Goal: Information Seeking & Learning: Learn about a topic

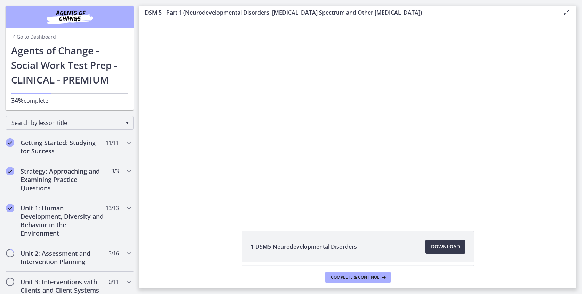
scroll to position [2, 0]
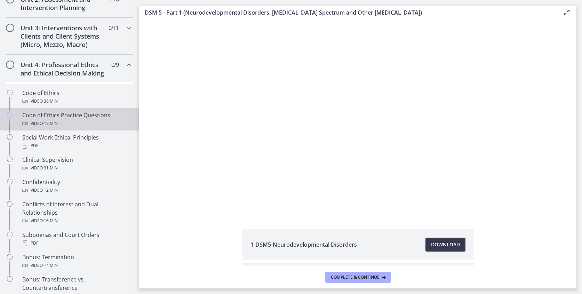
click at [67, 119] on div "Code of Ethics Practice Questions Video · 19 min" at bounding box center [76, 119] width 109 height 17
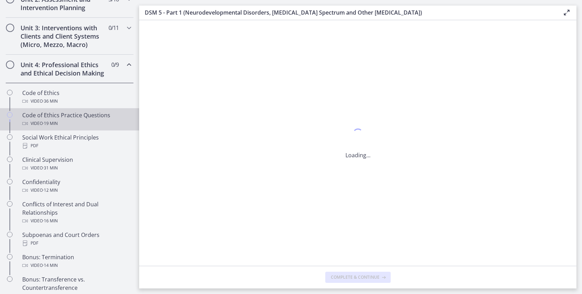
scroll to position [0, 0]
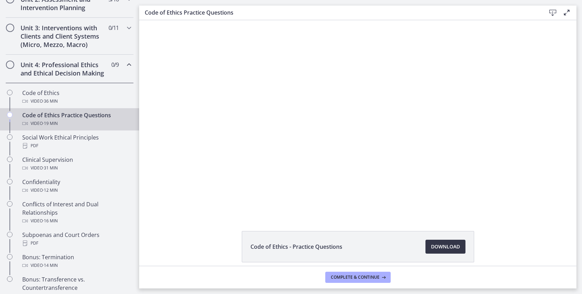
click at [447, 243] on span "Download Opens in a new window" at bounding box center [445, 247] width 29 height 8
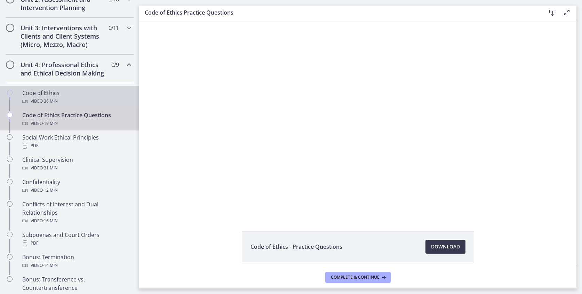
click at [83, 92] on div "Code of Ethics Video · 36 min" at bounding box center [76, 97] width 109 height 17
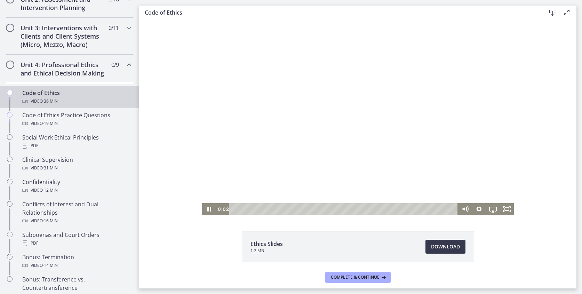
click at [504, 117] on div at bounding box center [358, 117] width 312 height 195
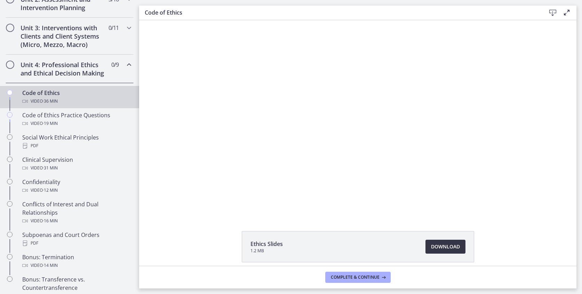
click at [438, 248] on span "Download Opens in a new window" at bounding box center [445, 247] width 29 height 8
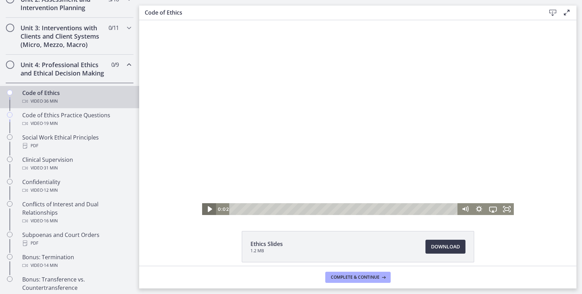
click at [210, 207] on icon "Play Video" at bounding box center [209, 209] width 17 height 14
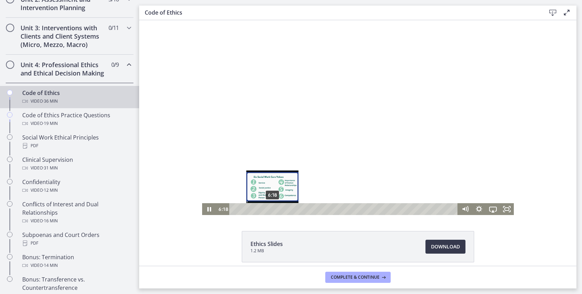
drag, startPoint x: 235, startPoint y: 209, endPoint x: 272, endPoint y: 207, distance: 37.6
click at [272, 207] on div "Playbar" at bounding box center [272, 209] width 4 height 4
click at [272, 208] on div "Playbar" at bounding box center [273, 209] width 4 height 4
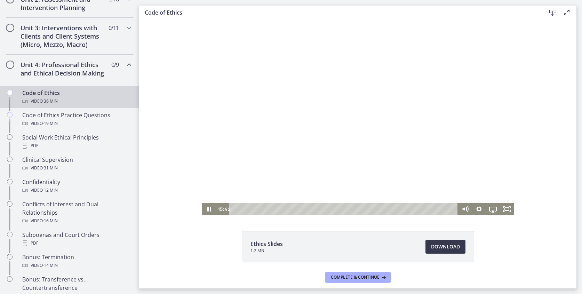
drag, startPoint x: 277, startPoint y: 208, endPoint x: 329, endPoint y: 215, distance: 52.3
click at [329, 215] on html "Click for sound @keyframes VOLUME_SMALL_WAVE_FLASH { 0% { opacity: 0; } 33% { o…" at bounding box center [357, 117] width 437 height 195
drag, startPoint x: 331, startPoint y: 209, endPoint x: 336, endPoint y: 211, distance: 6.0
click at [336, 211] on div "Playbar" at bounding box center [336, 209] width 4 height 4
drag, startPoint x: 373, startPoint y: 210, endPoint x: 396, endPoint y: 209, distance: 22.6
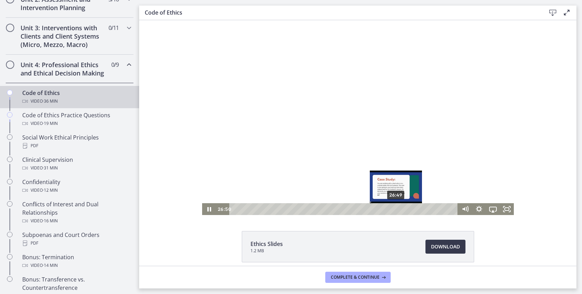
click at [396, 209] on div "Playbar" at bounding box center [396, 209] width 4 height 4
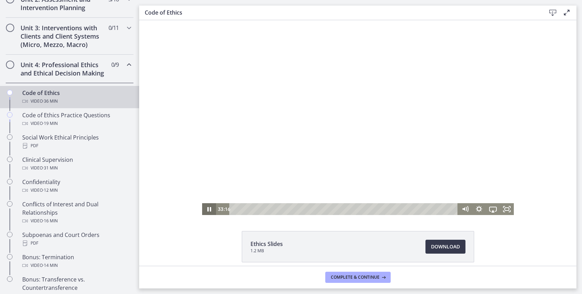
click at [206, 208] on icon "Pause" at bounding box center [209, 209] width 14 height 12
click at [206, 208] on icon "Play Video" at bounding box center [210, 209] width 14 height 12
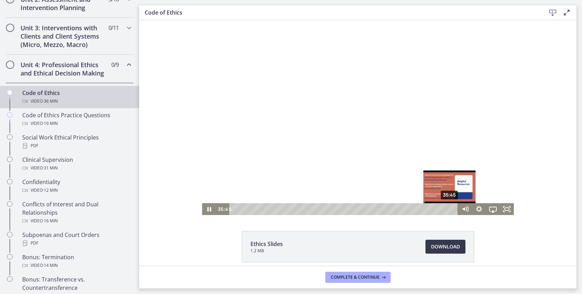
drag, startPoint x: 436, startPoint y: 209, endPoint x: 450, endPoint y: 209, distance: 13.9
click at [450, 209] on div "Playbar" at bounding box center [450, 209] width 4 height 4
drag, startPoint x: 450, startPoint y: 209, endPoint x: 456, endPoint y: 209, distance: 5.9
click at [455, 209] on div "Playbar" at bounding box center [453, 209] width 4 height 4
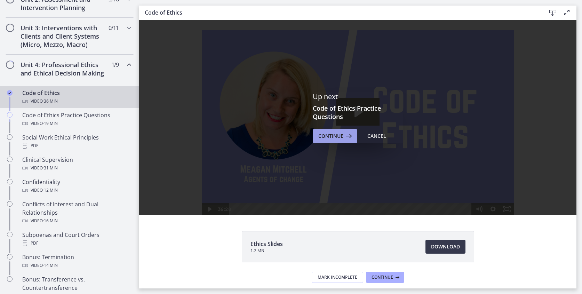
click at [323, 136] on span "Continue" at bounding box center [330, 136] width 25 height 8
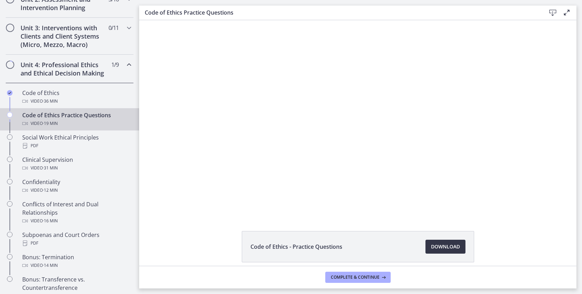
click at [453, 250] on span "Download Opens in a new window" at bounding box center [445, 247] width 29 height 8
click at [360, 275] on span "Complete & continue" at bounding box center [355, 278] width 49 height 6
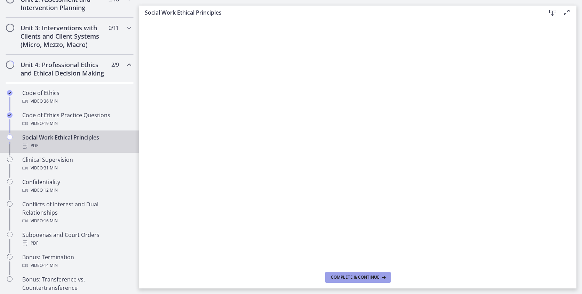
click at [353, 278] on span "Complete & continue" at bounding box center [355, 278] width 49 height 6
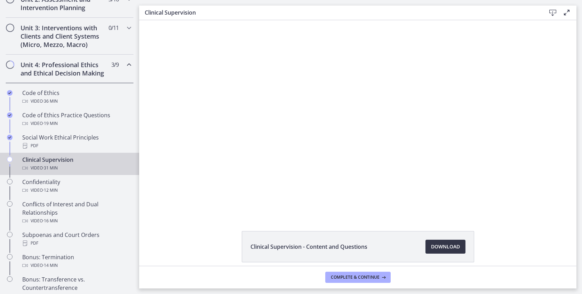
click at [442, 251] on span "Download Opens in a new window" at bounding box center [445, 247] width 29 height 8
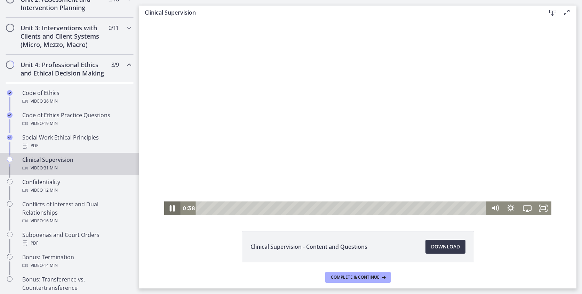
click at [170, 210] on icon "Pause" at bounding box center [172, 208] width 19 height 16
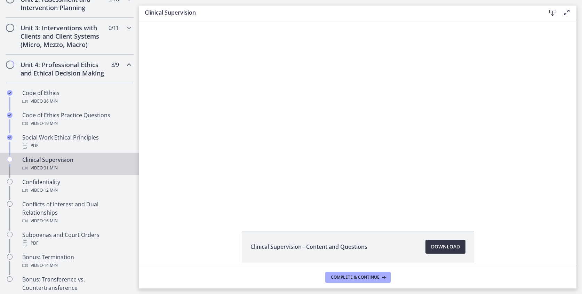
click at [451, 246] on span "Download Opens in a new window" at bounding box center [445, 247] width 29 height 8
click at [356, 281] on button "Complete & continue" at bounding box center [357, 277] width 65 height 11
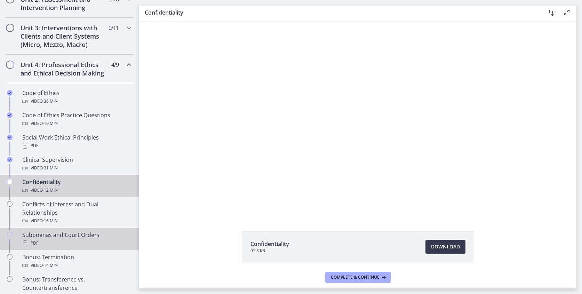
click at [85, 241] on div "PDF" at bounding box center [76, 243] width 109 height 8
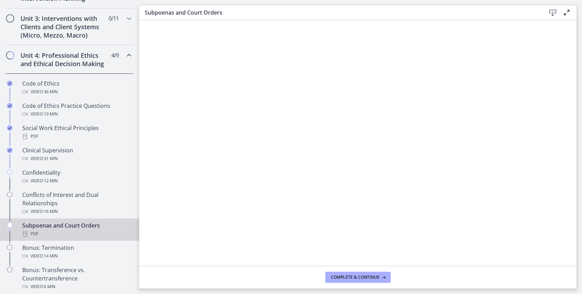
scroll to position [265, 0]
click at [341, 277] on span "Complete & continue" at bounding box center [355, 278] width 49 height 6
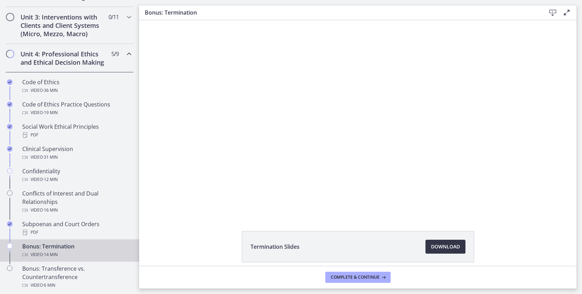
click at [456, 249] on span "Download Opens in a new window" at bounding box center [445, 247] width 29 height 8
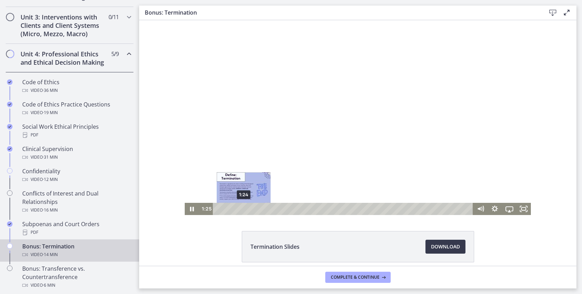
drag, startPoint x: 225, startPoint y: 209, endPoint x: 244, endPoint y: 209, distance: 19.1
click at [244, 209] on div "Playbar" at bounding box center [244, 209] width 4 height 4
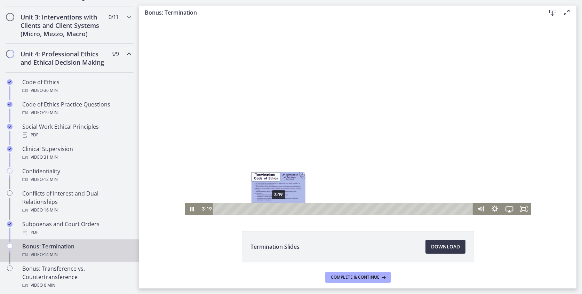
drag, startPoint x: 246, startPoint y: 208, endPoint x: 279, endPoint y: 208, distance: 32.7
click at [279, 208] on div "Playbar" at bounding box center [279, 209] width 4 height 4
click at [191, 209] on icon "Pause" at bounding box center [192, 209] width 5 height 6
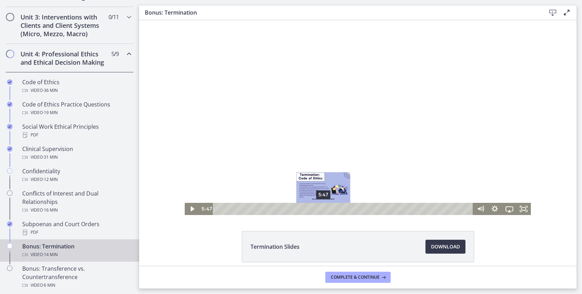
click at [324, 206] on div "5:47" at bounding box center [344, 209] width 252 height 12
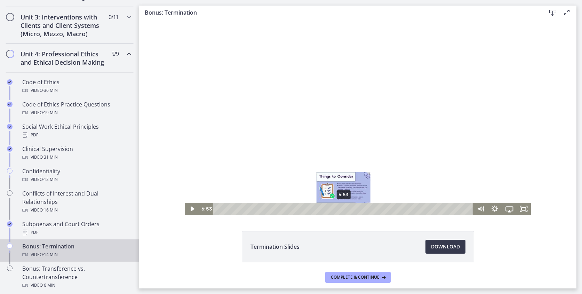
drag, startPoint x: 323, startPoint y: 207, endPoint x: 344, endPoint y: 209, distance: 20.6
click at [344, 209] on div "Playbar" at bounding box center [343, 209] width 4 height 4
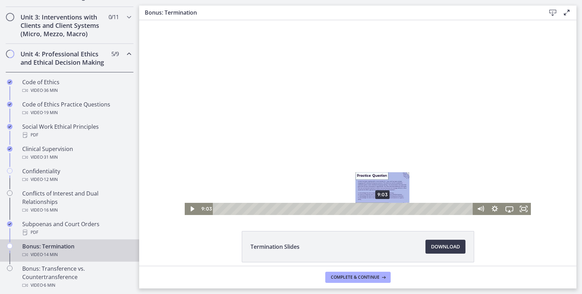
drag, startPoint x: 344, startPoint y: 208, endPoint x: 383, endPoint y: 209, distance: 39.3
click at [383, 209] on div "Playbar" at bounding box center [383, 209] width 4 height 4
click at [191, 212] on icon "Play Video" at bounding box center [192, 209] width 15 height 12
drag, startPoint x: 382, startPoint y: 209, endPoint x: 386, endPoint y: 209, distance: 4.2
click at [386, 209] on div "Playbar" at bounding box center [385, 209] width 4 height 4
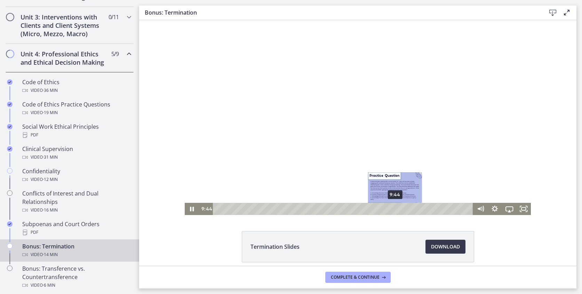
drag, startPoint x: 386, startPoint y: 209, endPoint x: 396, endPoint y: 211, distance: 9.5
click at [396, 211] on div "Playbar" at bounding box center [395, 209] width 4 height 4
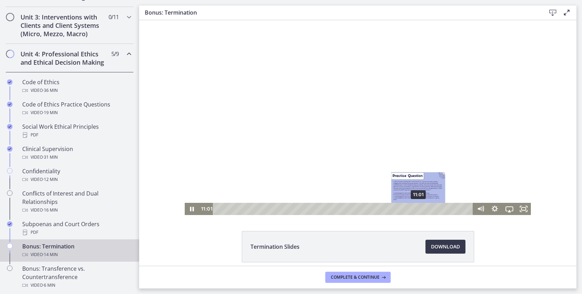
drag, startPoint x: 402, startPoint y: 208, endPoint x: 419, endPoint y: 209, distance: 17.4
click at [419, 209] on div "Playbar" at bounding box center [419, 209] width 4 height 4
drag, startPoint x: 419, startPoint y: 209, endPoint x: 424, endPoint y: 209, distance: 4.9
click at [424, 209] on div "Playbar" at bounding box center [423, 209] width 4 height 4
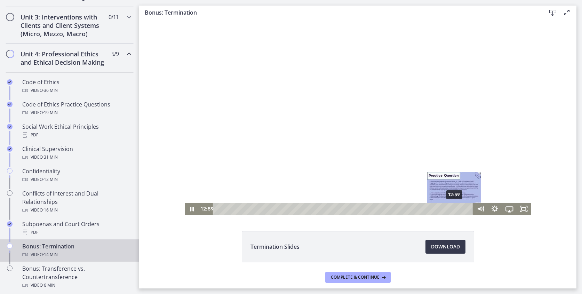
drag, startPoint x: 424, startPoint y: 209, endPoint x: 455, endPoint y: 209, distance: 31.0
click at [455, 209] on div "Playbar" at bounding box center [454, 209] width 4 height 4
drag, startPoint x: 455, startPoint y: 209, endPoint x: 470, endPoint y: 209, distance: 15.7
click at [470, 209] on div "Playbar" at bounding box center [469, 209] width 4 height 4
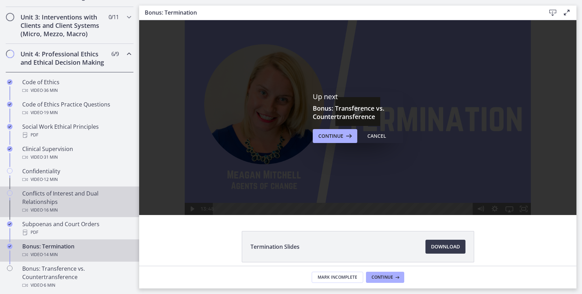
scroll to position [266, 0]
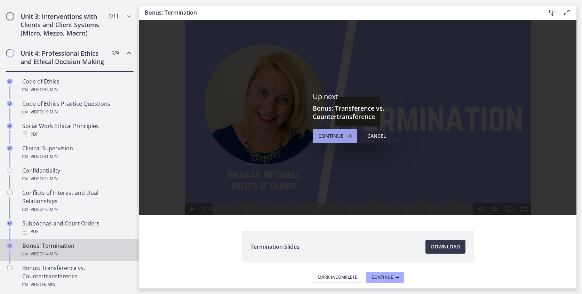
click at [338, 140] on span "Continue" at bounding box center [330, 136] width 25 height 8
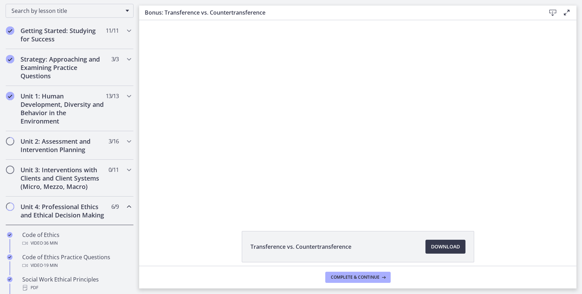
scroll to position [108, 0]
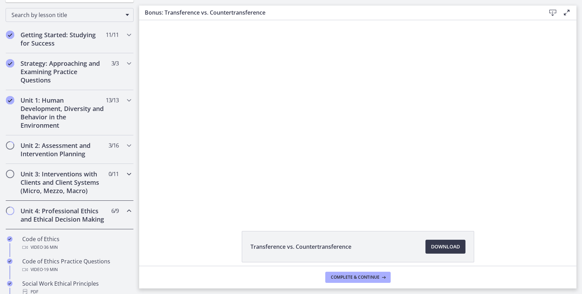
click at [121, 176] on div "Unit 3: Interventions with Clients and Client Systems (Micro, Mezzo, Macro) 0 /…" at bounding box center [70, 182] width 128 height 37
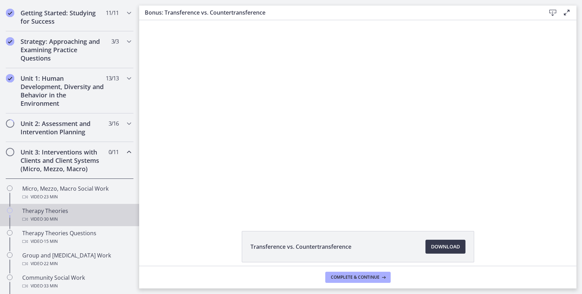
scroll to position [130, 0]
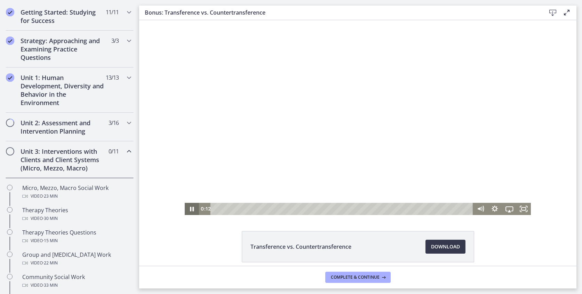
click at [189, 207] on icon "Pause" at bounding box center [192, 209] width 15 height 12
click at [193, 206] on icon "Play Video" at bounding box center [192, 209] width 15 height 12
drag, startPoint x: 357, startPoint y: 208, endPoint x: 372, endPoint y: 209, distance: 15.3
click at [372, 209] on div "Playbar" at bounding box center [372, 209] width 4 height 4
drag, startPoint x: 398, startPoint y: 209, endPoint x: 444, endPoint y: 208, distance: 46.6
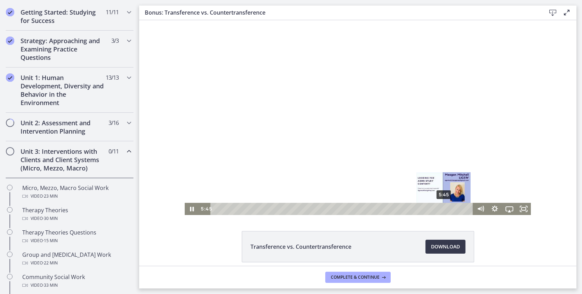
click at [444, 208] on div "Playbar" at bounding box center [444, 209] width 4 height 4
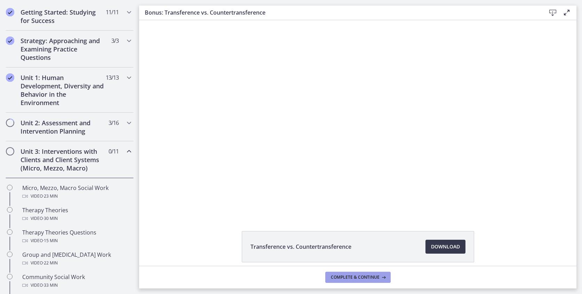
click at [374, 276] on span "Complete & continue" at bounding box center [355, 278] width 49 height 6
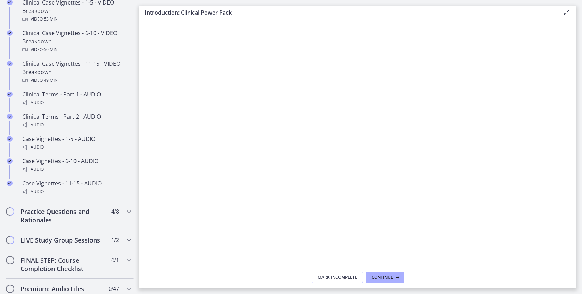
scroll to position [516, 0]
click at [85, 213] on h2 "Practice Questions and Rationales" at bounding box center [63, 214] width 85 height 17
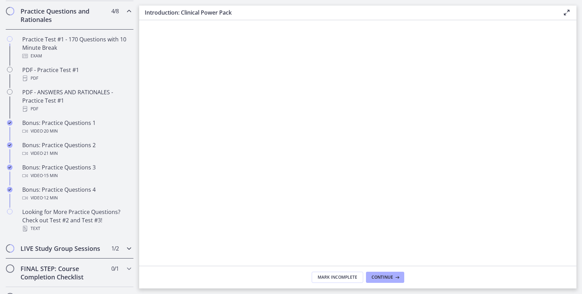
scroll to position [358, 0]
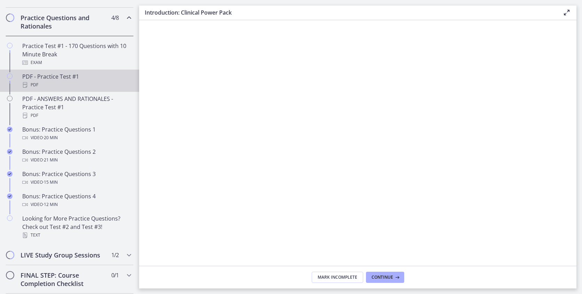
click at [66, 77] on div "PDF - Practice Test #1 PDF" at bounding box center [76, 80] width 109 height 17
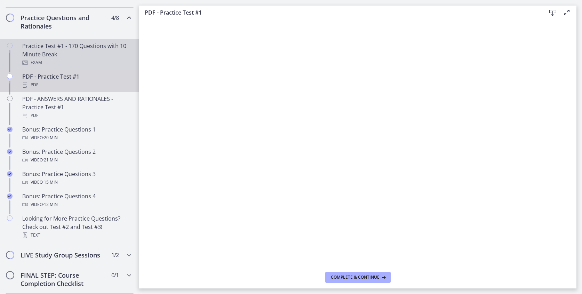
click at [42, 48] on div "Practice Test #1 - 170 Questions with 10 Minute Break Exam" at bounding box center [76, 54] width 109 height 25
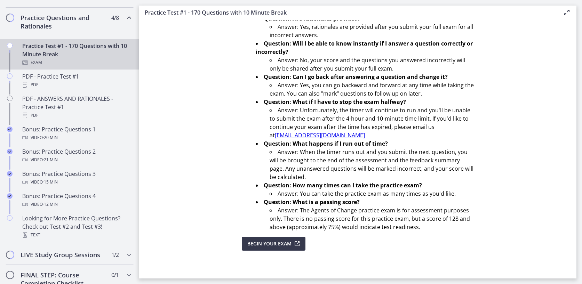
scroll to position [210, 0]
click at [267, 246] on span "Begin Your Exam" at bounding box center [269, 244] width 44 height 8
